Goal: Transaction & Acquisition: Purchase product/service

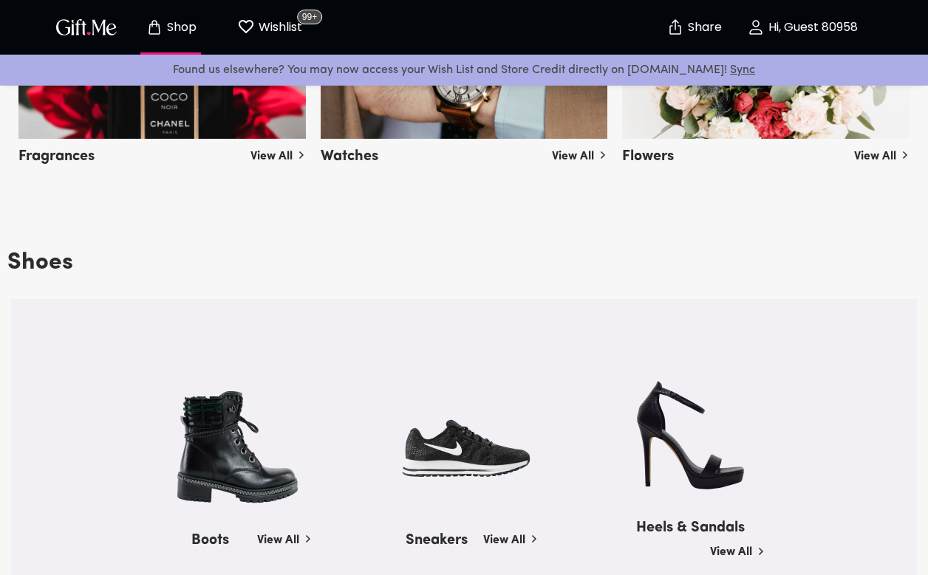
scroll to position [1813, 0]
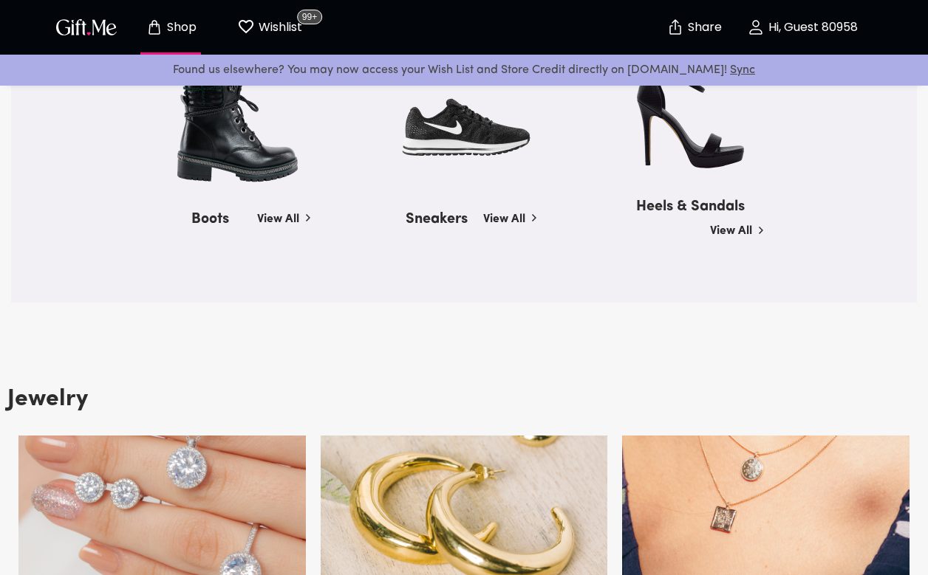
click at [436, 212] on h5 "Sneakers" at bounding box center [436, 217] width 62 height 24
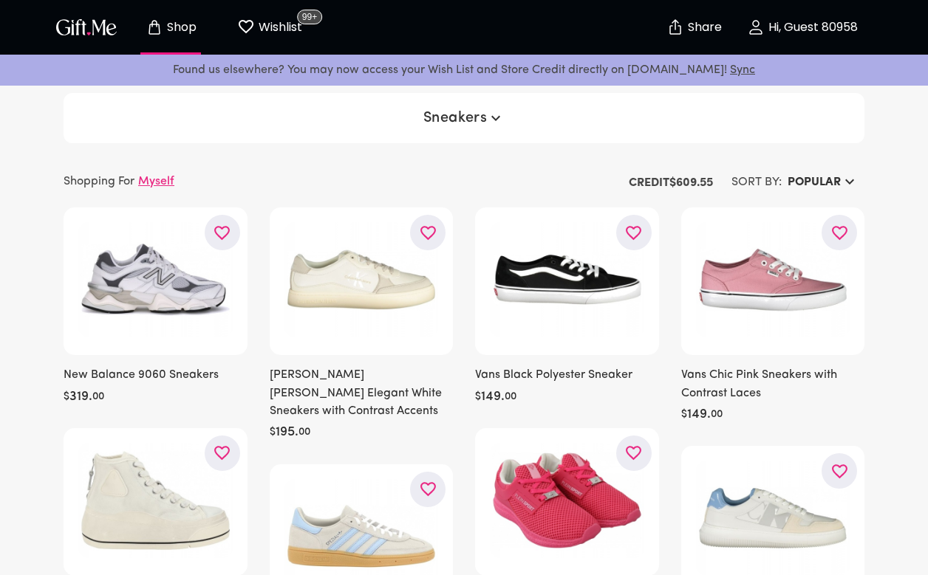
click at [452, 125] on span "Sneakers" at bounding box center [464, 118] width 82 height 18
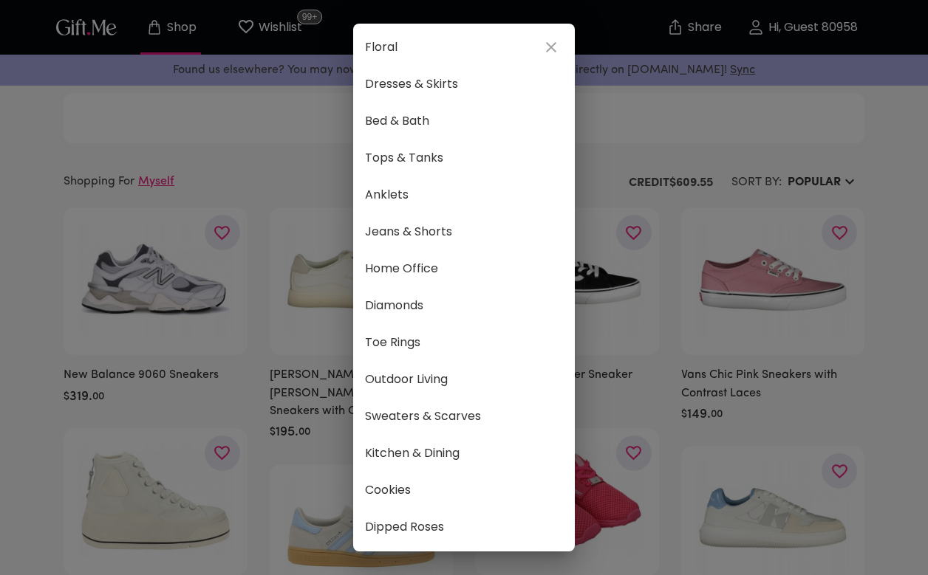
scroll to position [710, 0]
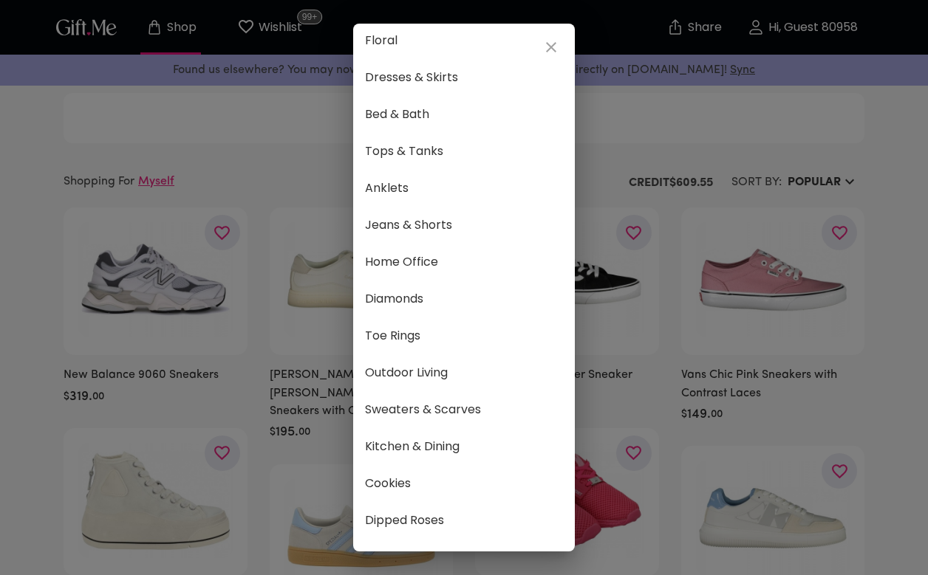
click at [552, 45] on icon "close" at bounding box center [551, 47] width 18 height 18
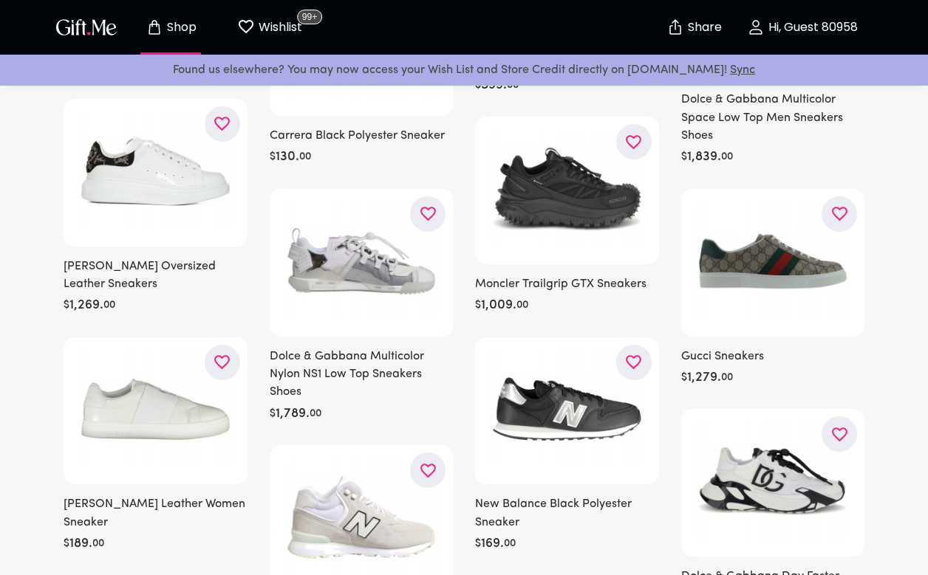
scroll to position [2220, 0]
